Goal: Browse casually

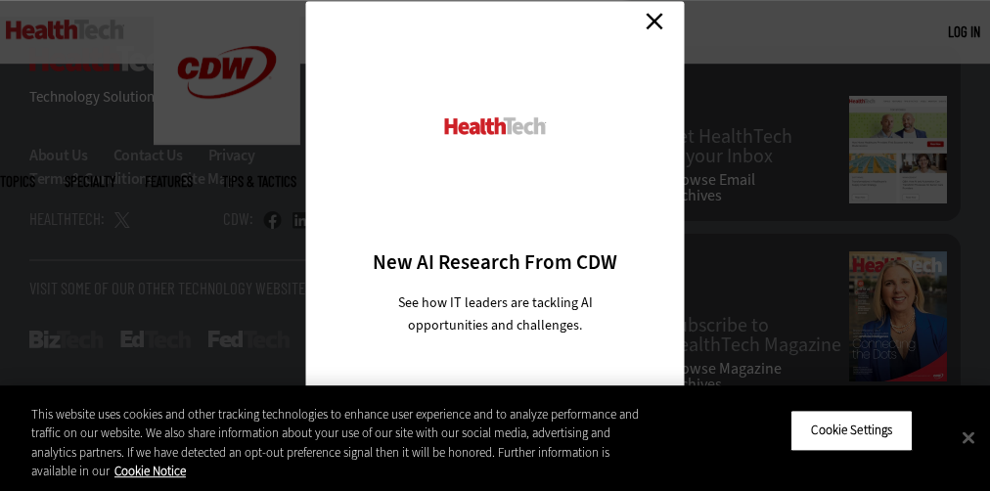
scroll to position [96, 0]
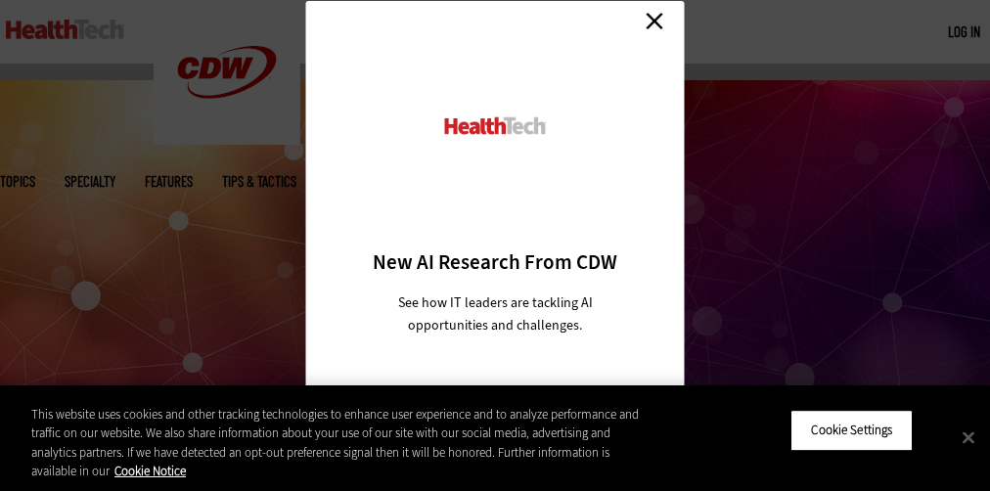
click at [495, 245] on div at bounding box center [495, 146] width 310 height 203
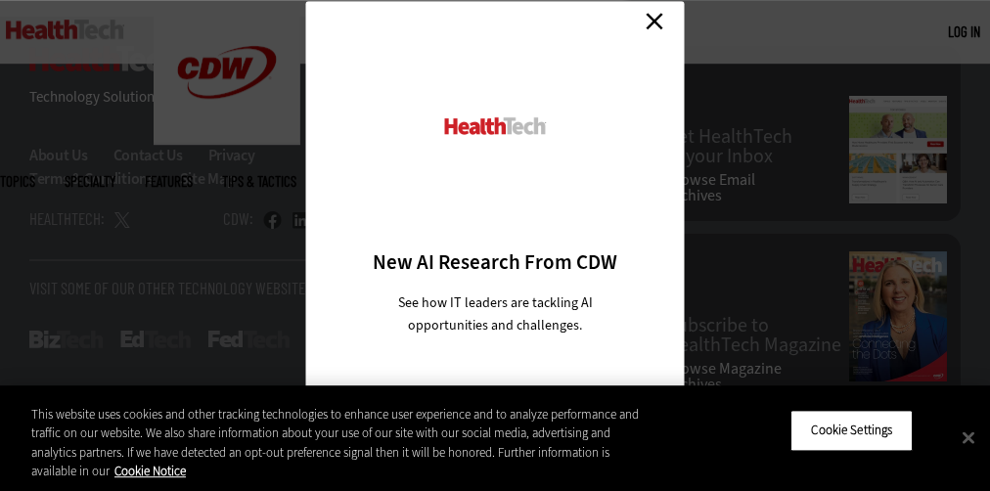
click at [495, 245] on div at bounding box center [495, 146] width 310 height 203
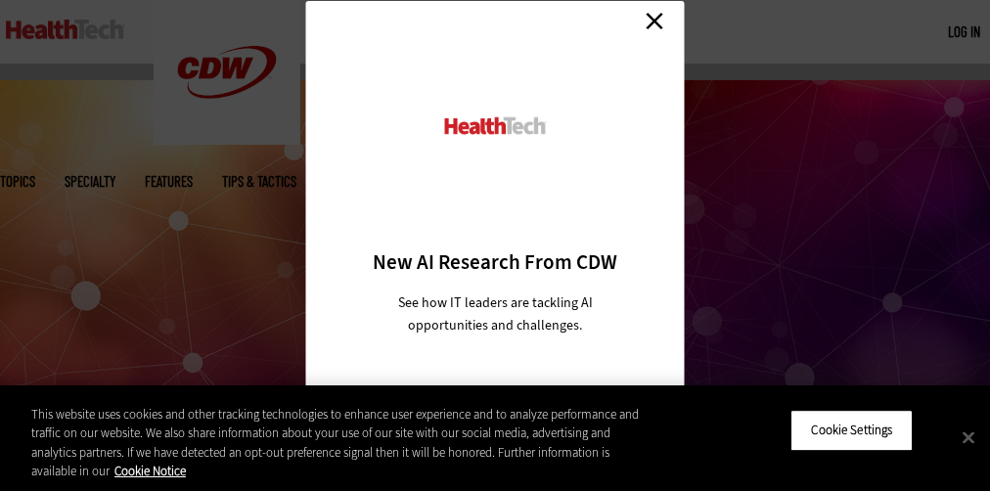
click at [495, 245] on div at bounding box center [495, 146] width 310 height 203
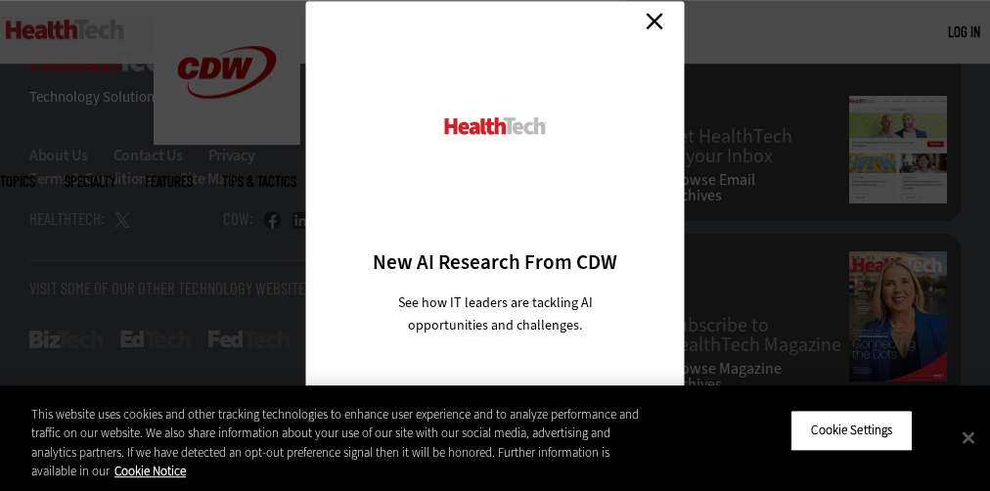
click at [495, 245] on div at bounding box center [495, 146] width 310 height 203
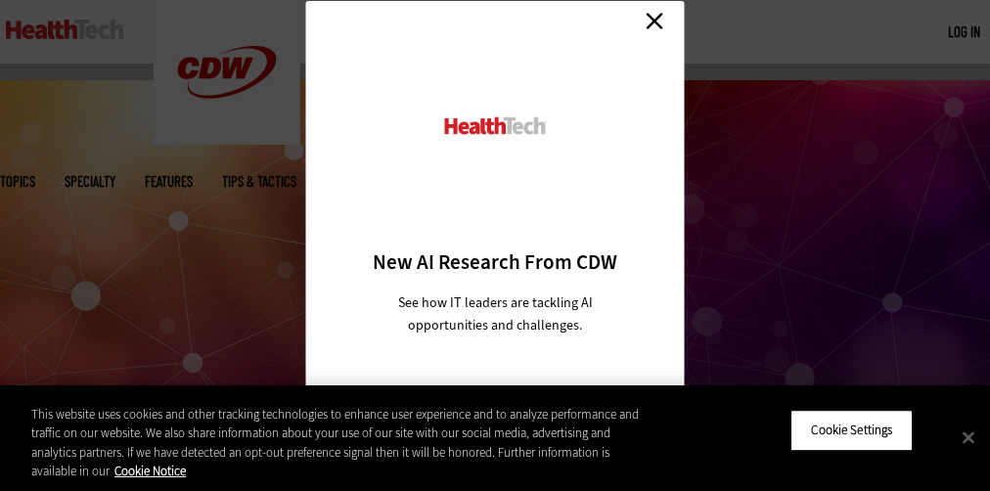
click at [495, 245] on div at bounding box center [495, 146] width 310 height 203
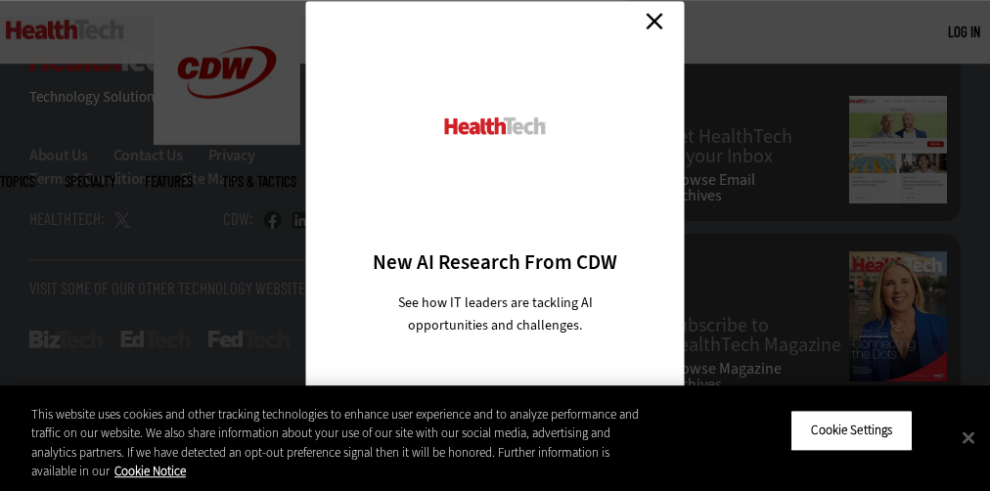
click at [495, 245] on div at bounding box center [495, 146] width 310 height 203
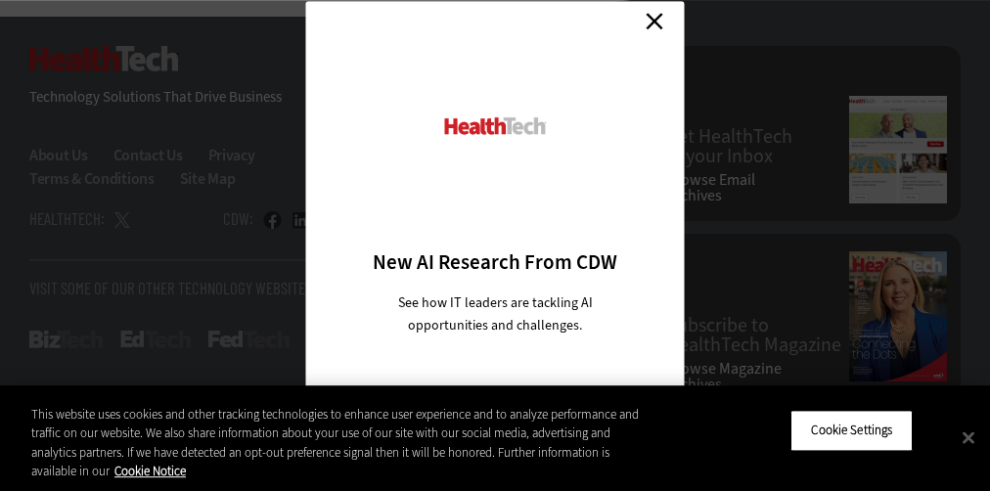
scroll to position [96, 0]
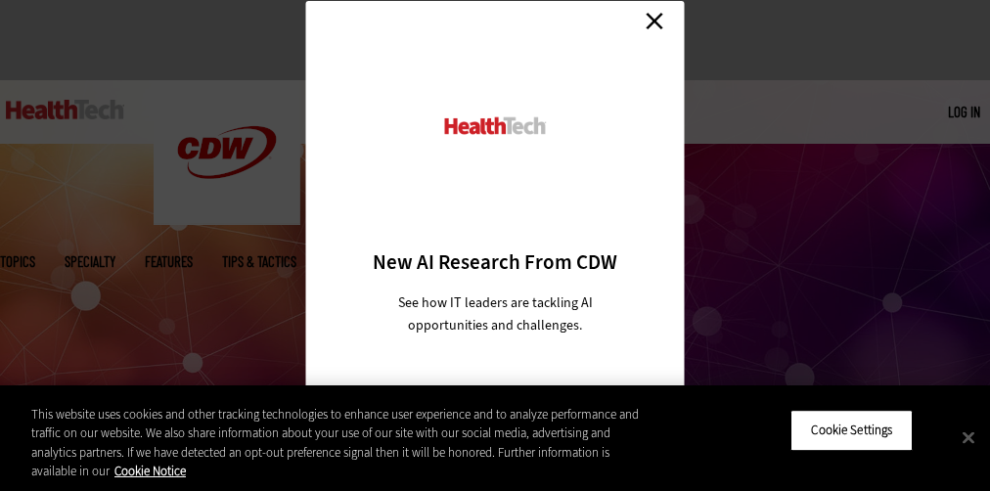
click at [495, 245] on div at bounding box center [495, 146] width 310 height 203
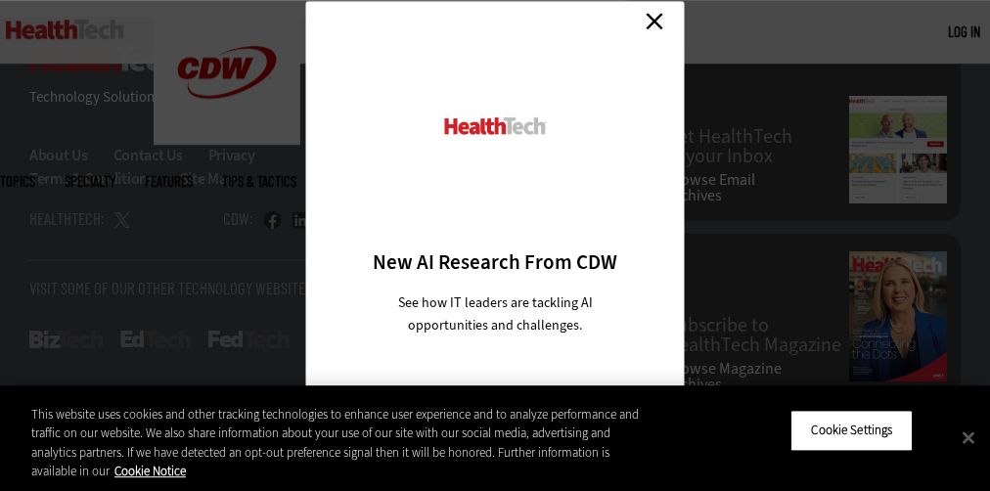
click at [495, 245] on div at bounding box center [495, 146] width 310 height 203
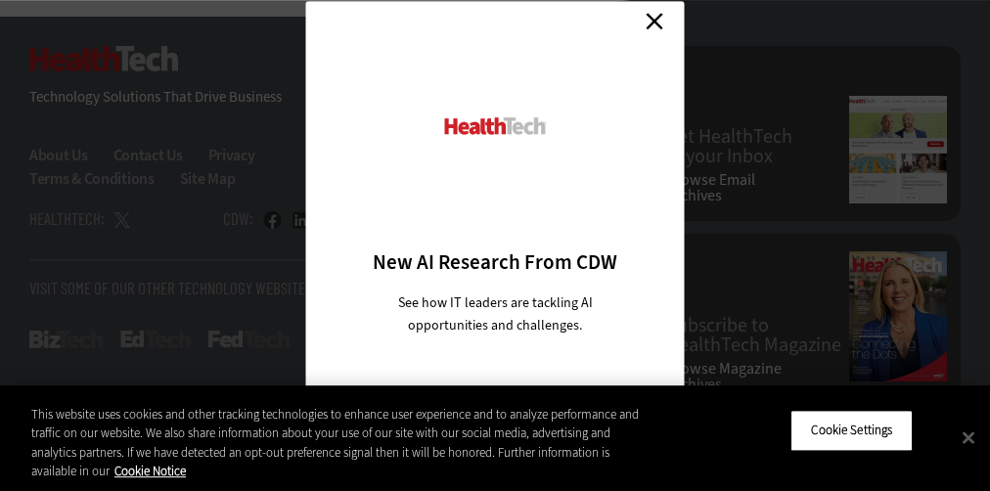
scroll to position [96, 0]
